Goal: Contribute content

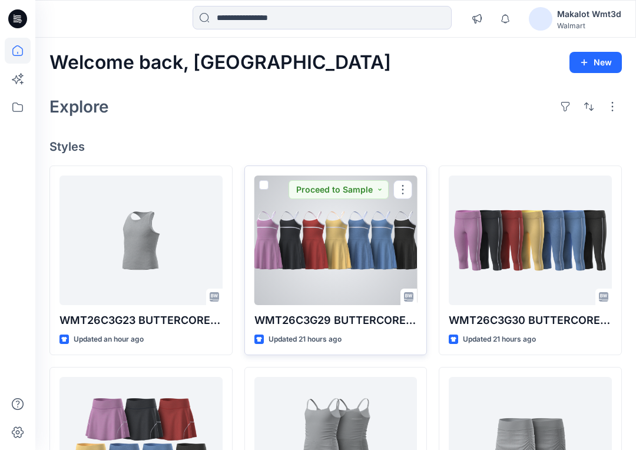
click at [364, 208] on div at bounding box center [335, 241] width 163 height 130
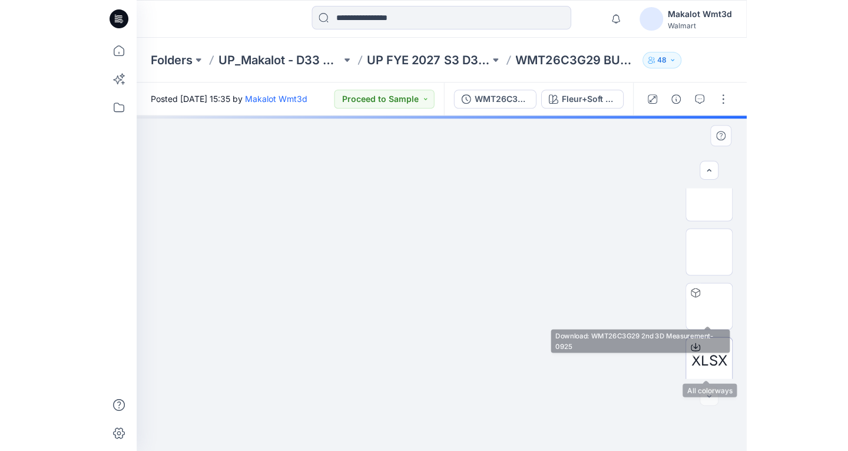
scroll to position [236, 0]
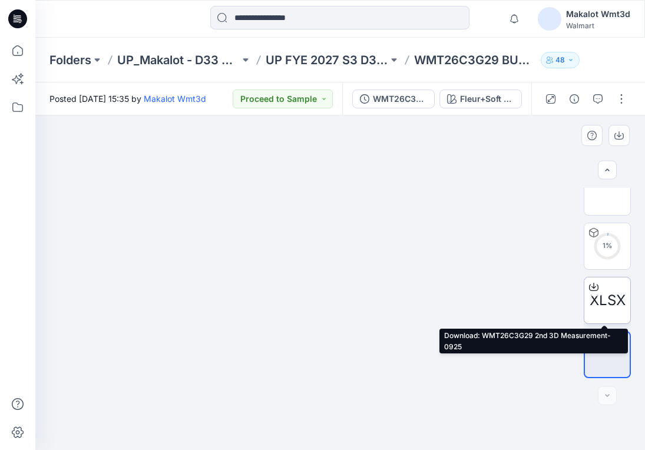
click at [422, 294] on span "XLSX" at bounding box center [608, 300] width 36 height 21
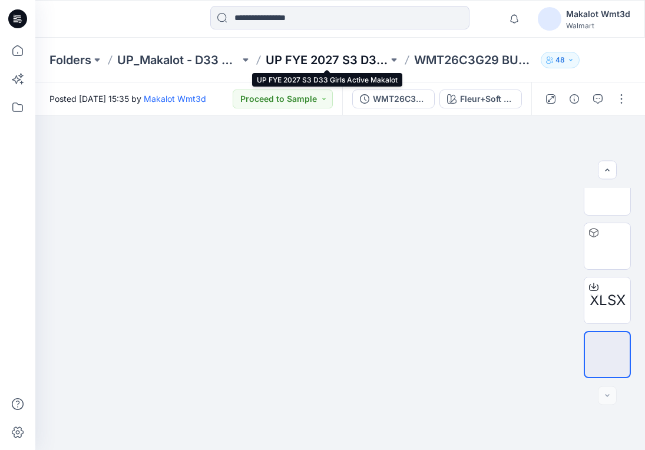
click at [332, 58] on p "UP FYE 2027 S3 D33 Girls Active Makalot" at bounding box center [327, 60] width 123 height 16
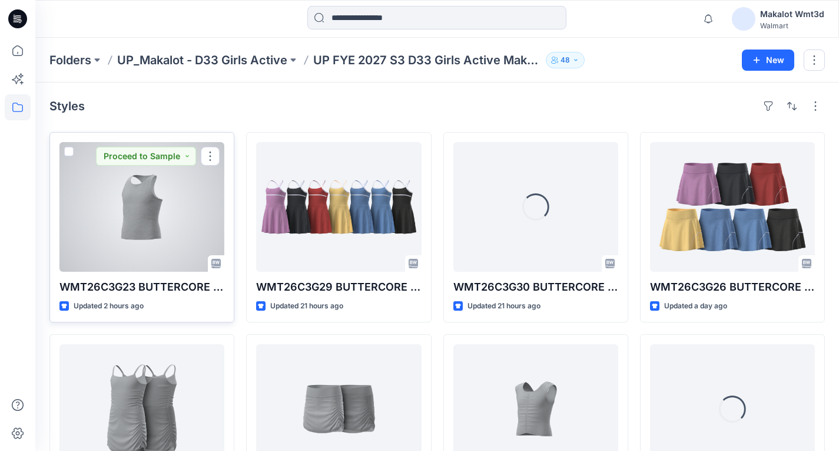
click at [138, 210] on div at bounding box center [141, 207] width 165 height 130
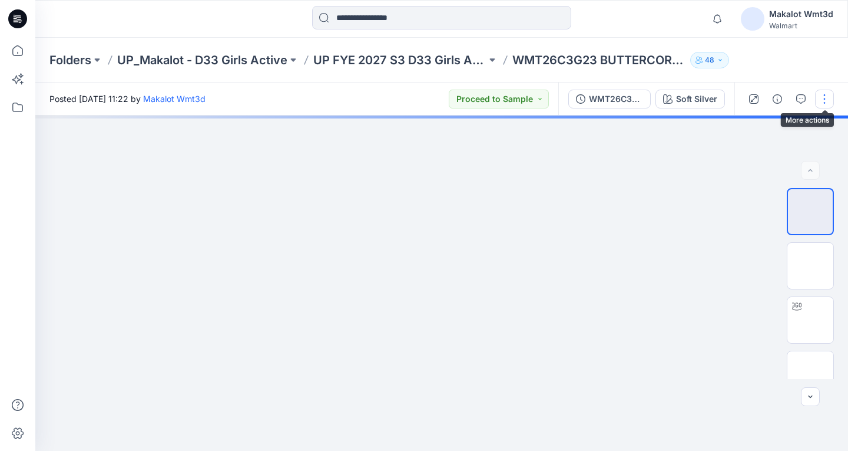
click at [422, 101] on button "button" at bounding box center [824, 99] width 19 height 19
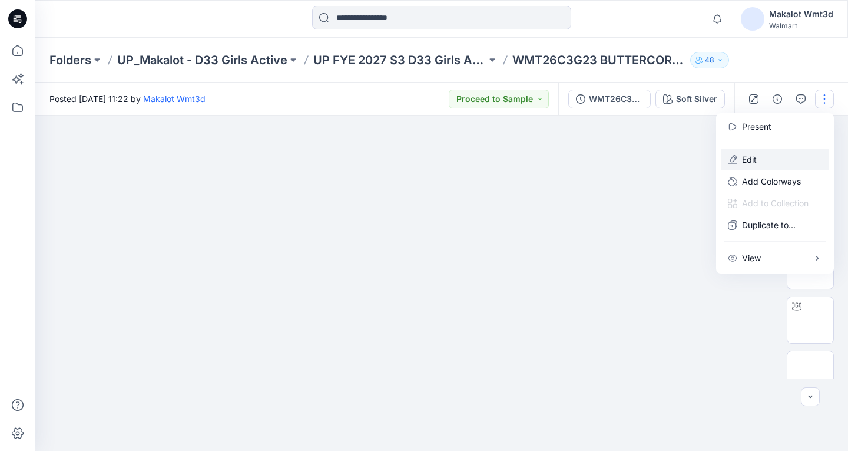
click at [422, 155] on p "Edit" at bounding box center [749, 159] width 15 height 12
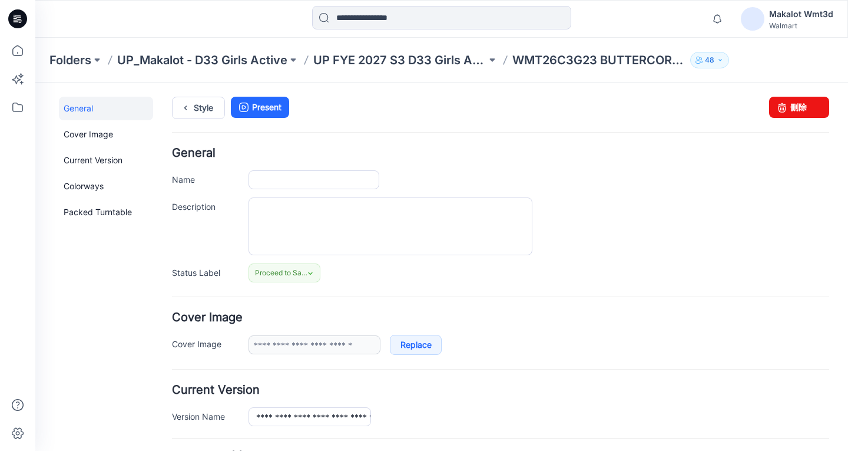
type input "**********"
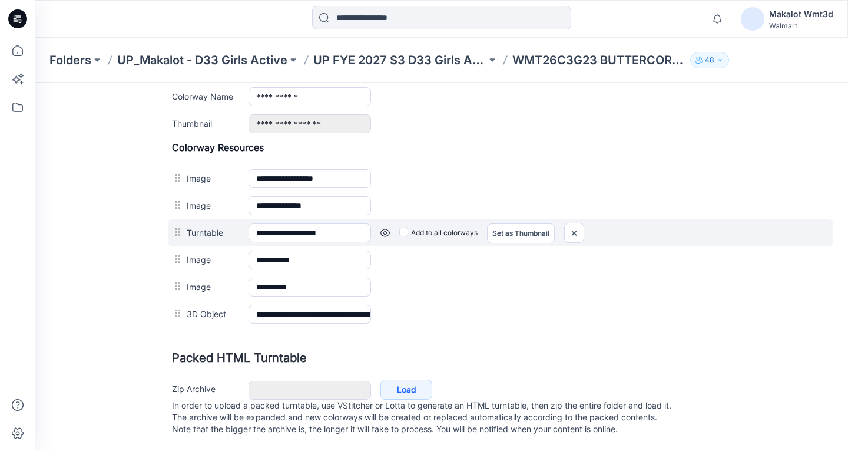
scroll to position [451, 0]
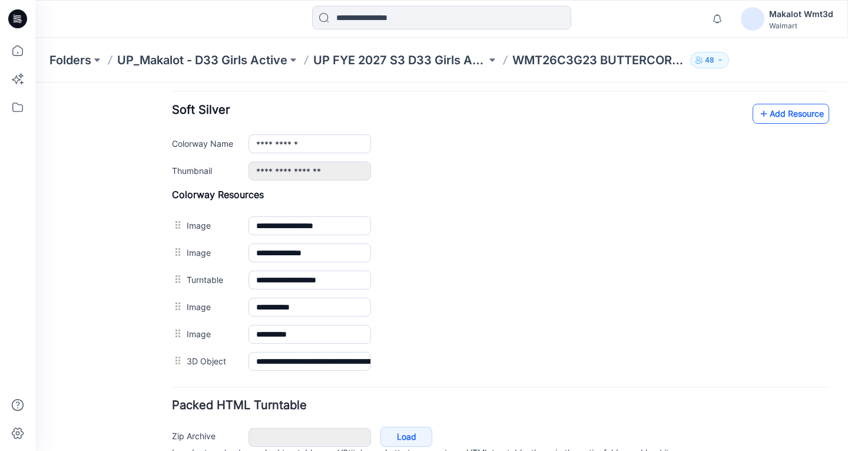
click at [780, 105] on link "Add Resource" at bounding box center [791, 114] width 77 height 20
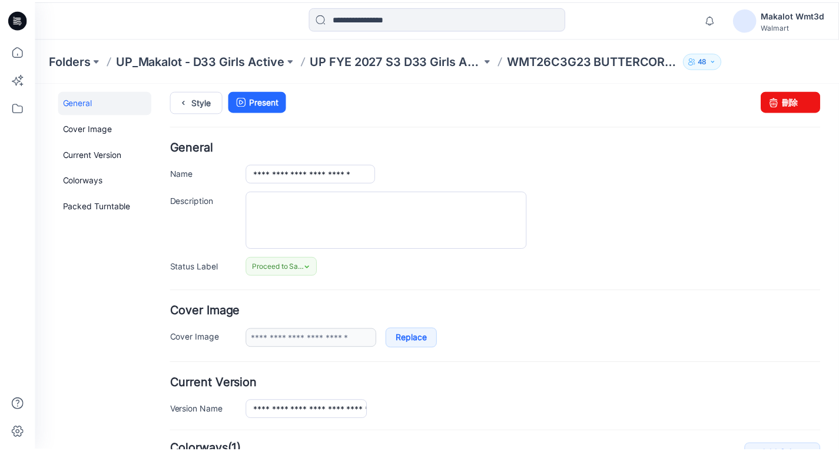
scroll to position [0, 0]
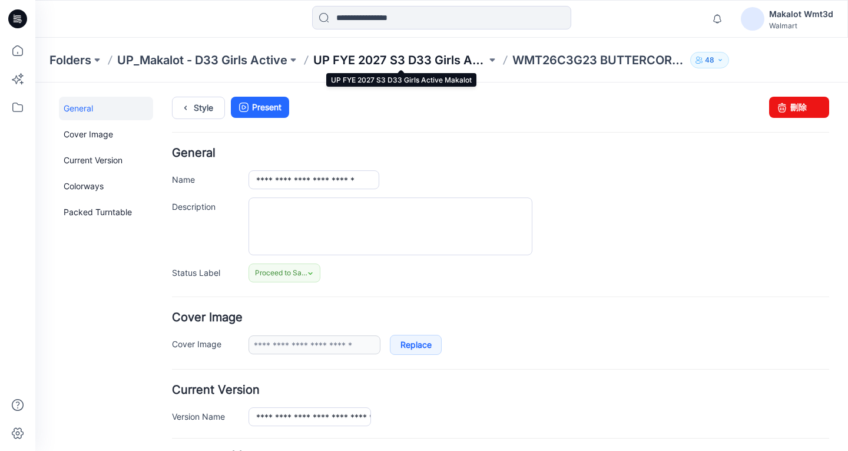
click at [442, 58] on p "UP FYE 2027 S3 D33 Girls Active Makalot" at bounding box center [399, 60] width 173 height 16
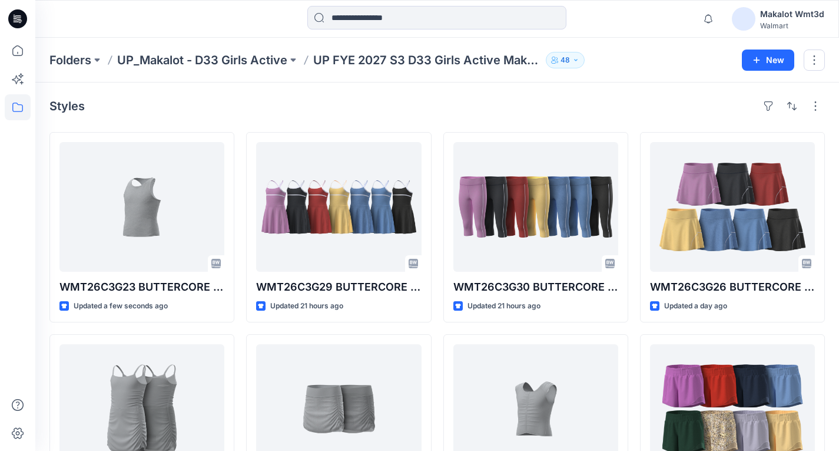
click at [612, 112] on div "Styles" at bounding box center [437, 106] width 776 height 19
click at [248, 57] on p "UP_Makalot - D33 Girls Active" at bounding box center [202, 60] width 170 height 16
